Goal: Information Seeking & Learning: Learn about a topic

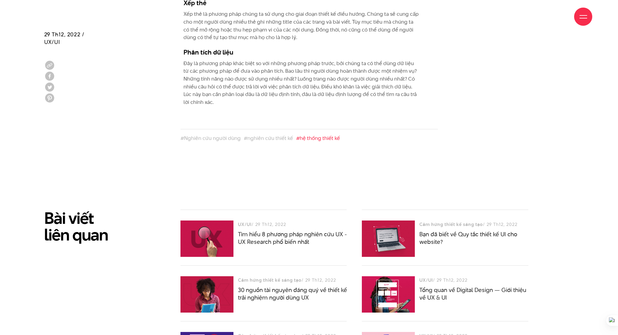
scroll to position [2060, 0]
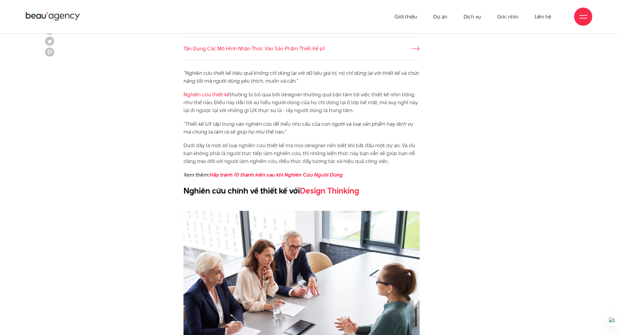
scroll to position [344, 0]
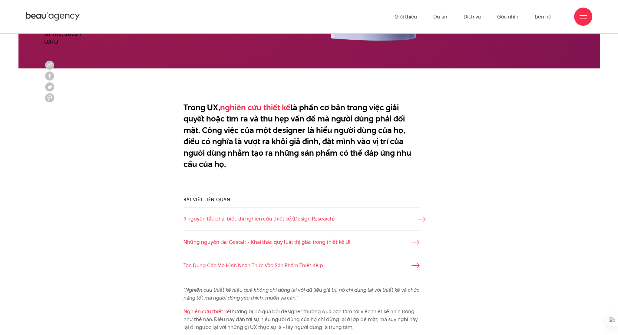
click at [263, 220] on link "9 nguyên tắc phải biết khi nghiên cứu thiết kế (Design Research)" at bounding box center [302, 219] width 236 height 8
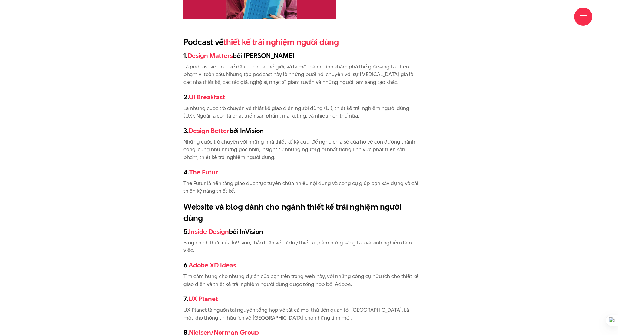
scroll to position [874, 0]
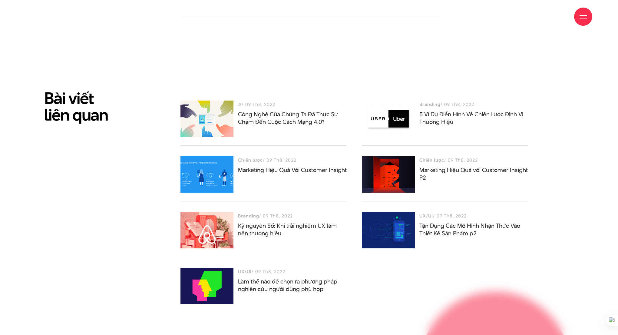
scroll to position [2598, 0]
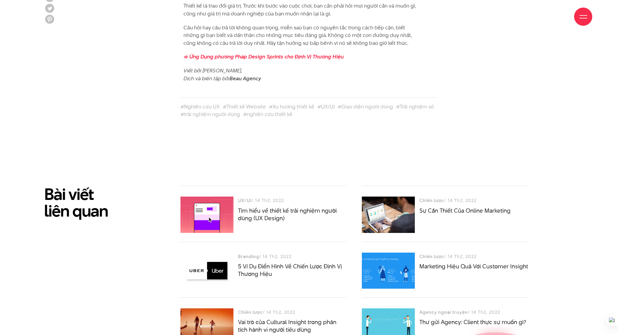
scroll to position [2487, 0]
